Goal: Check status: Check status

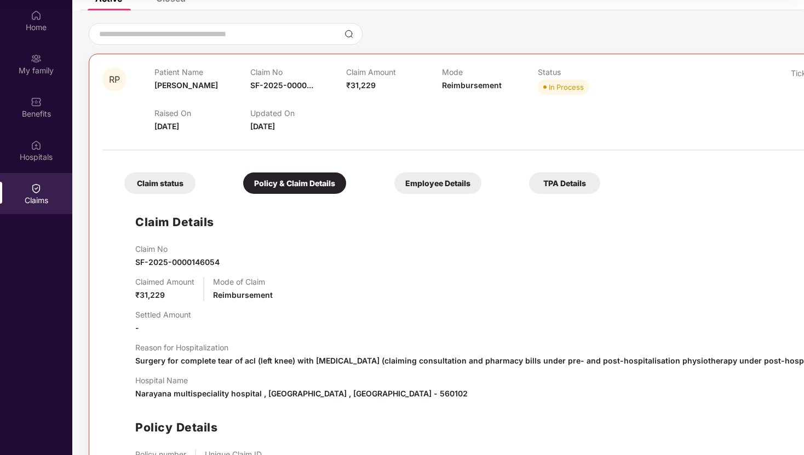
scroll to position [165, 0]
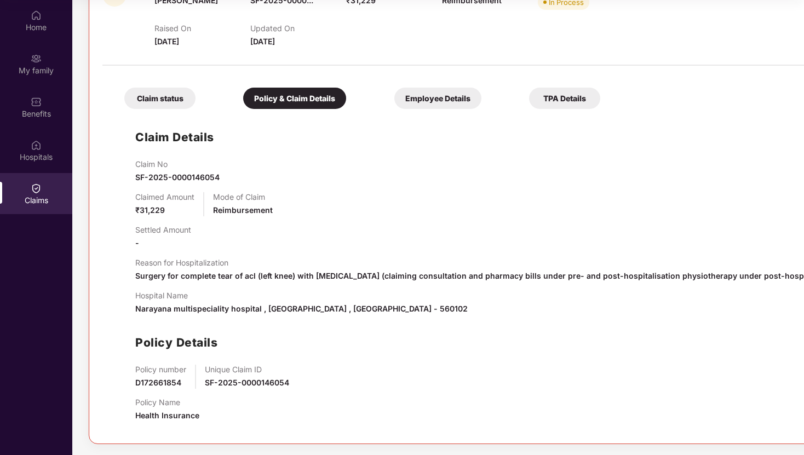
click at [474, 105] on div "Employee Details" at bounding box center [437, 98] width 87 height 21
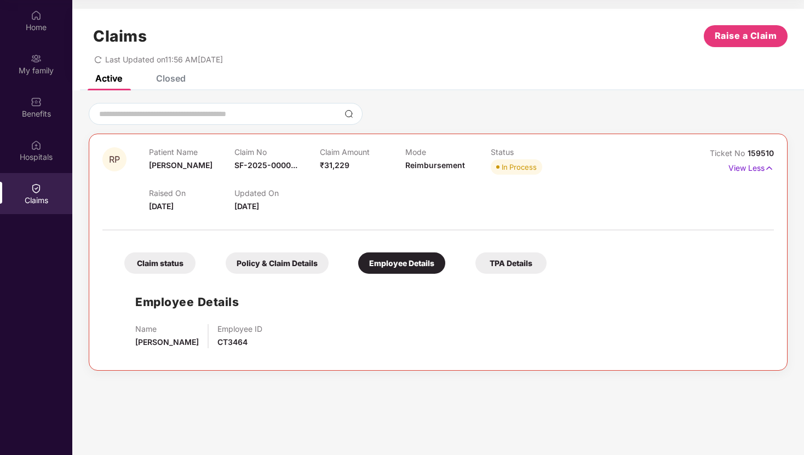
scroll to position [0, 0]
click at [519, 268] on div "TPA Details" at bounding box center [511, 263] width 71 height 21
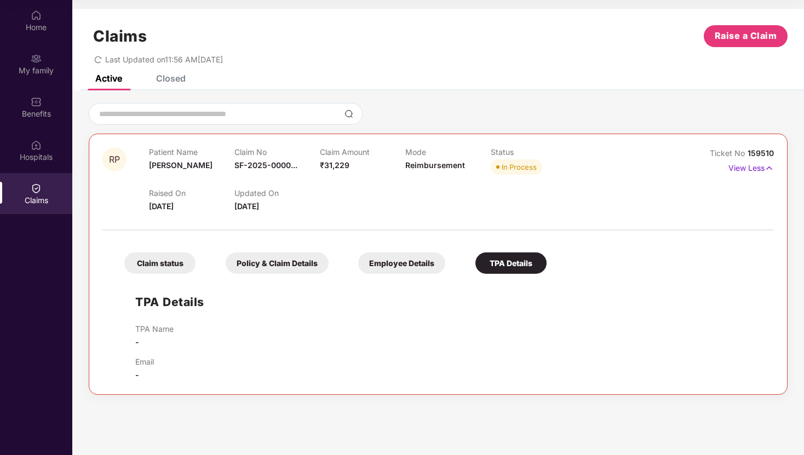
click at [394, 271] on div "Employee Details" at bounding box center [401, 263] width 87 height 21
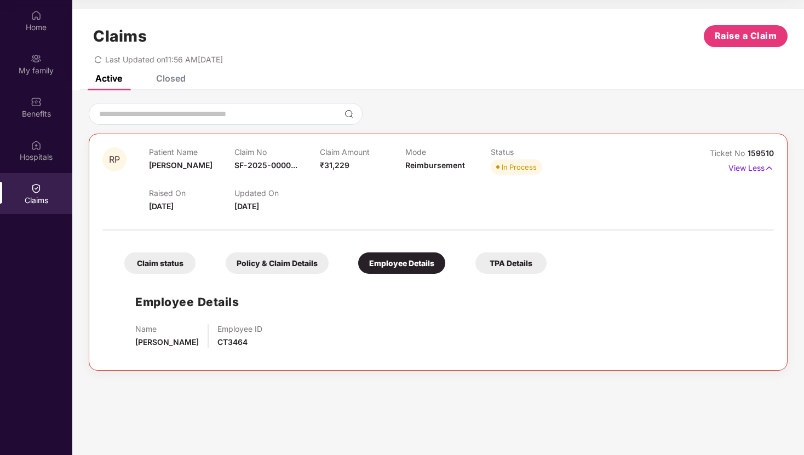
click at [288, 256] on div "Policy & Claim Details" at bounding box center [277, 263] width 103 height 21
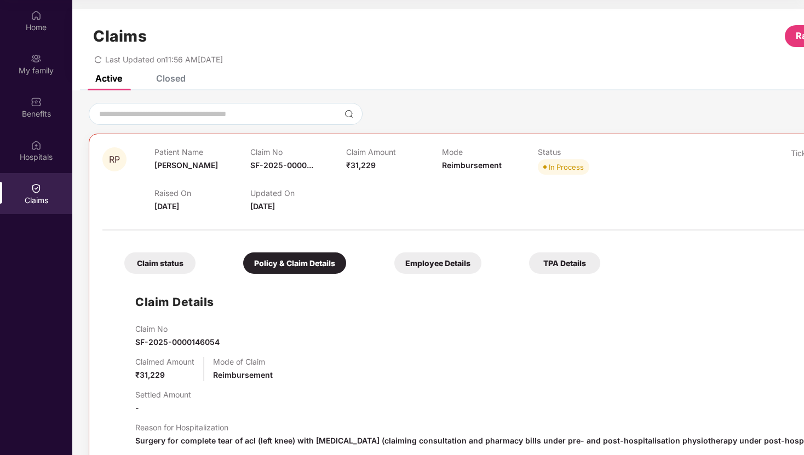
click at [174, 280] on div "Claim Details Claim No SF-2025-0000146054 Claimed Amount ₹31,229 Mode of Claim …" at bounding box center [478, 437] width 731 height 316
click at [175, 269] on div "Claim status" at bounding box center [159, 263] width 71 height 21
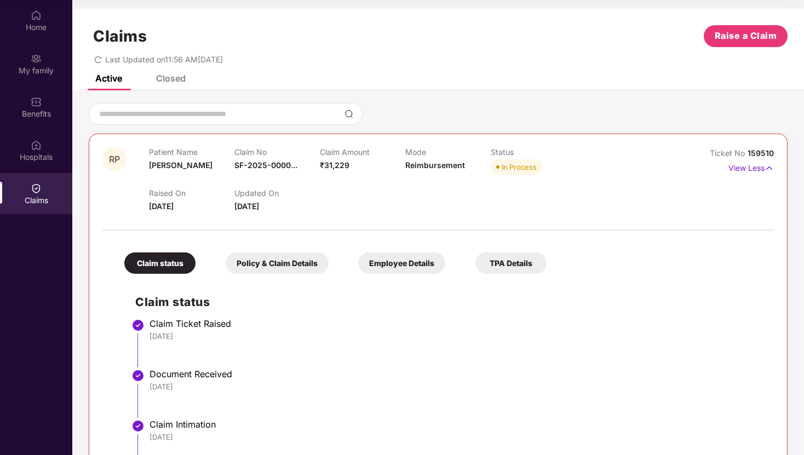
click at [178, 83] on div "Closed" at bounding box center [171, 78] width 30 height 11
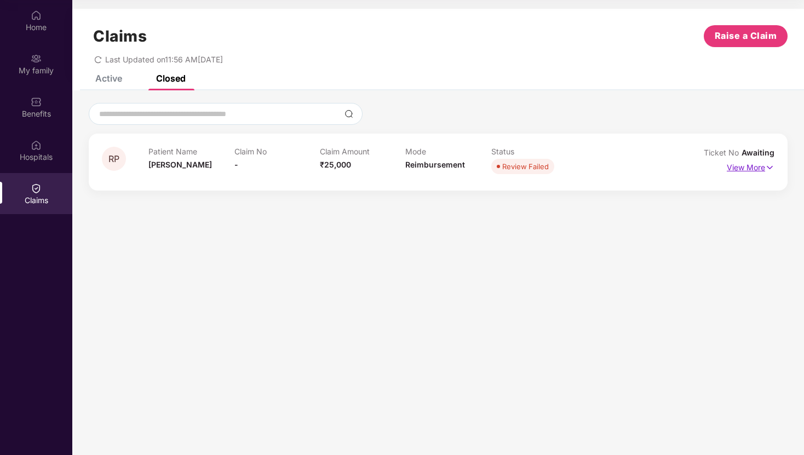
click at [765, 170] on img at bounding box center [769, 168] width 9 height 12
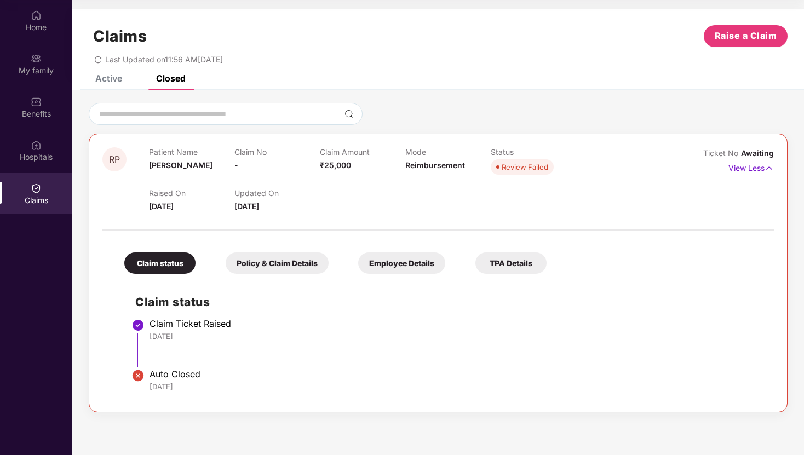
click at [107, 84] on div "Active" at bounding box center [100, 78] width 43 height 24
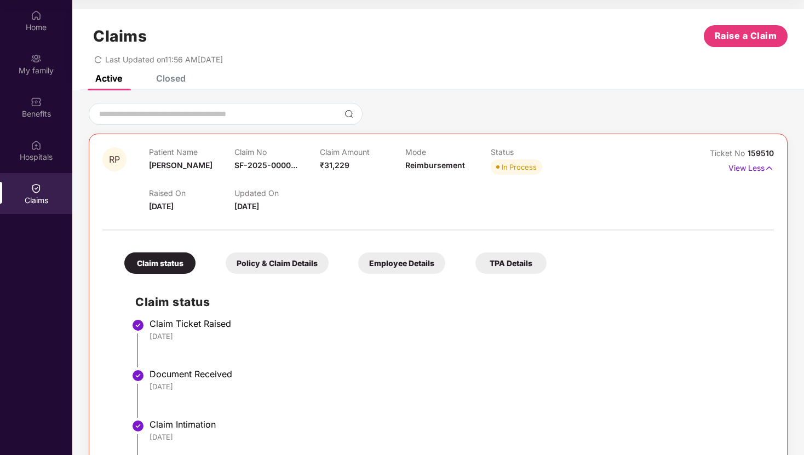
click at [164, 85] on div "Closed" at bounding box center [163, 78] width 46 height 24
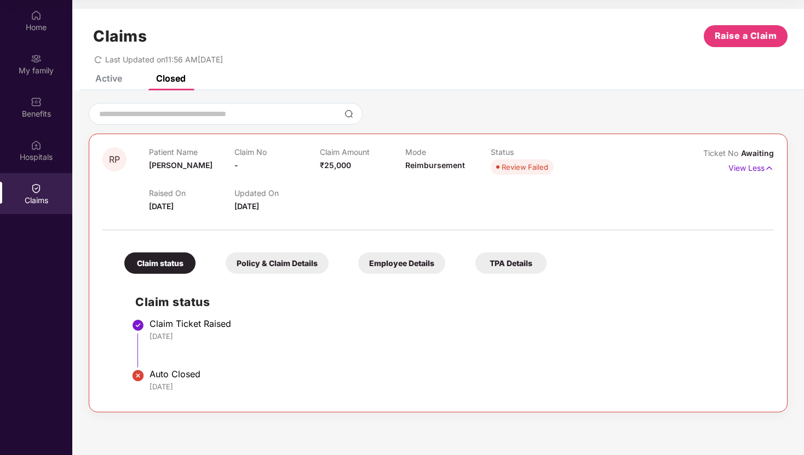
click at [117, 77] on div "Active" at bounding box center [108, 78] width 27 height 11
